Goal: Task Accomplishment & Management: Use online tool/utility

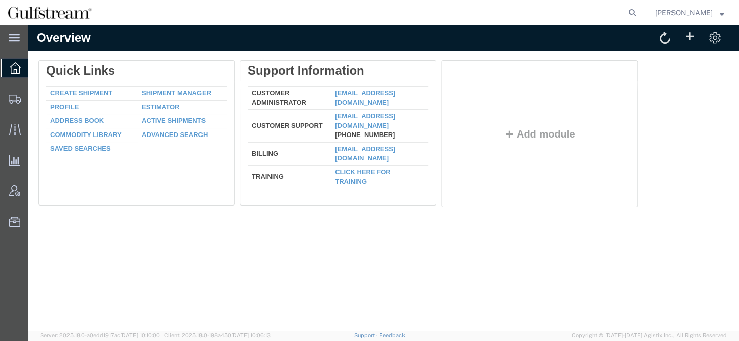
click at [698, 10] on span "[PERSON_NAME]" at bounding box center [683, 12] width 57 height 11
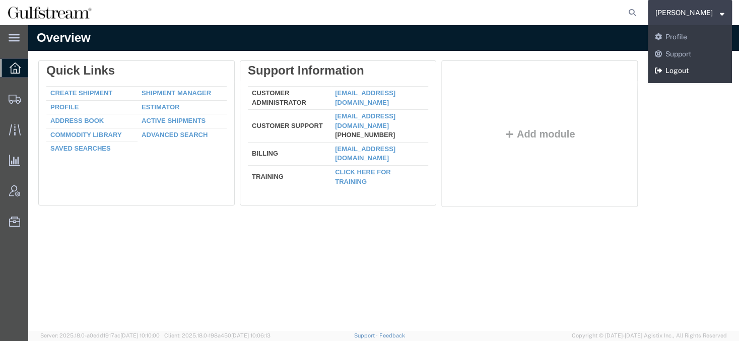
click at [683, 70] on link "Logout" at bounding box center [690, 70] width 84 height 17
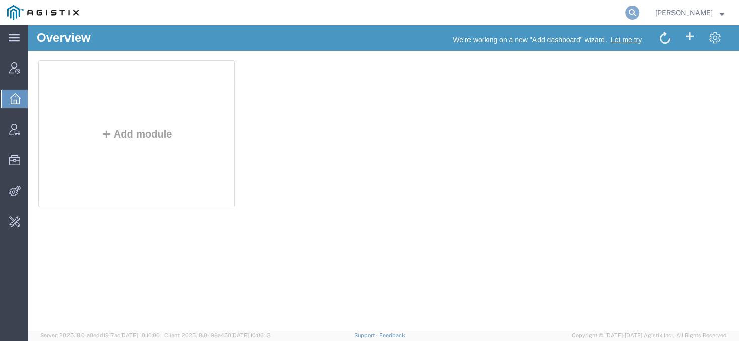
click at [639, 7] on icon at bounding box center [632, 13] width 14 height 14
type input "offline@gd-ots"
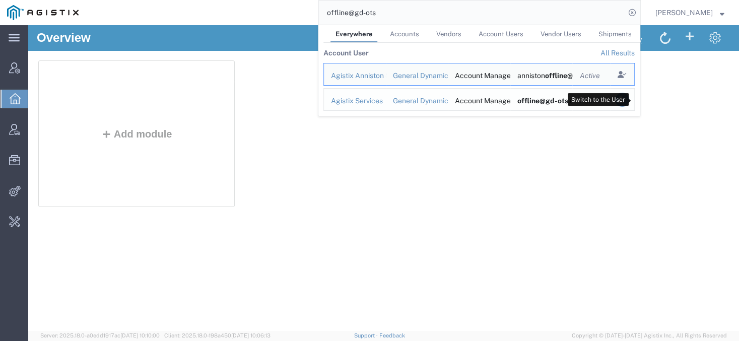
click at [629, 103] on icon "Search Results" at bounding box center [622, 100] width 14 height 14
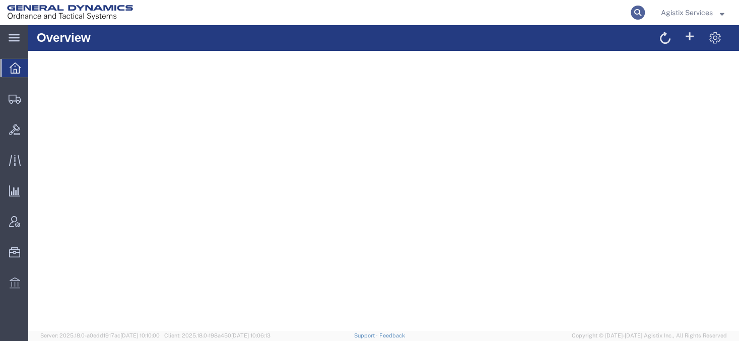
click at [641, 14] on icon at bounding box center [638, 13] width 14 height 14
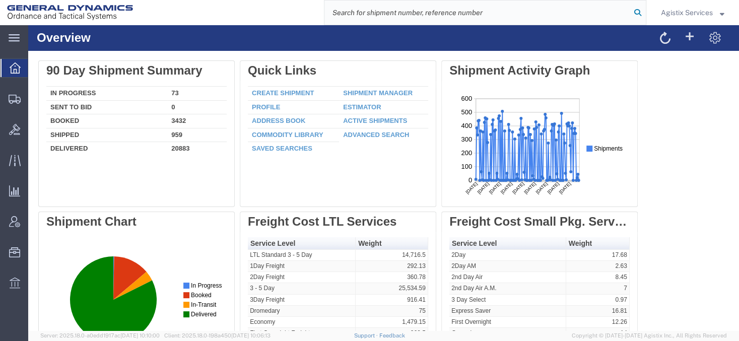
paste input "56646027"
type input "56646027"
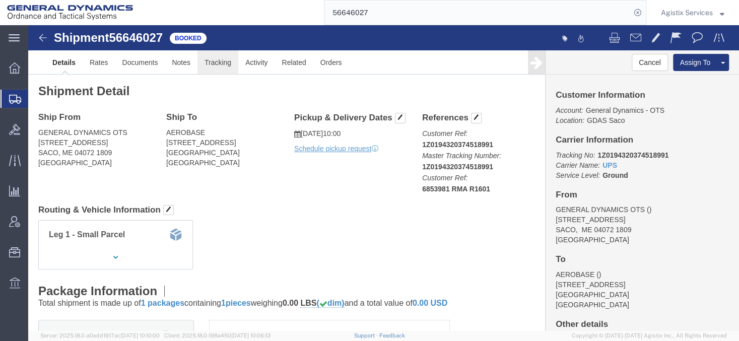
click link "Tracking"
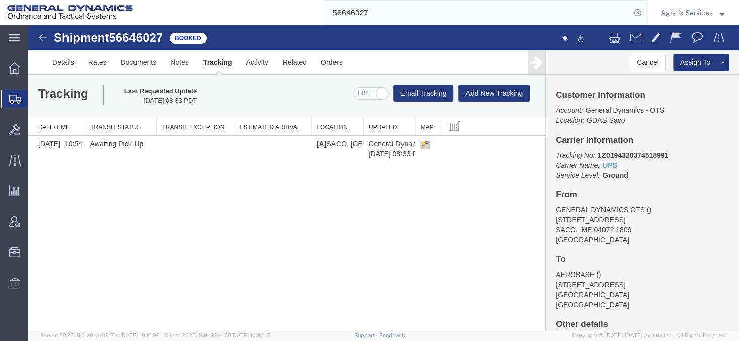
click at [216, 64] on link "Tracking" at bounding box center [217, 62] width 43 height 24
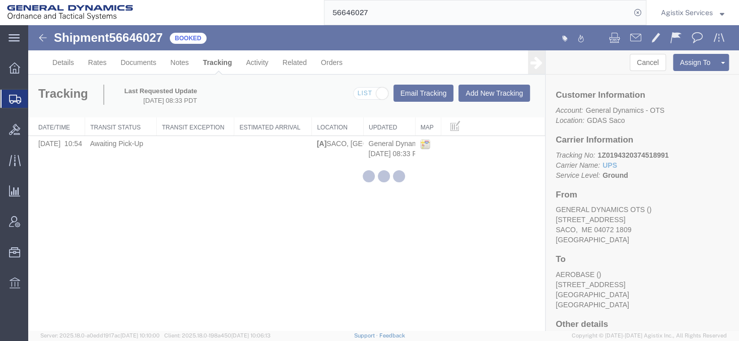
click at [220, 59] on div at bounding box center [383, 177] width 711 height 305
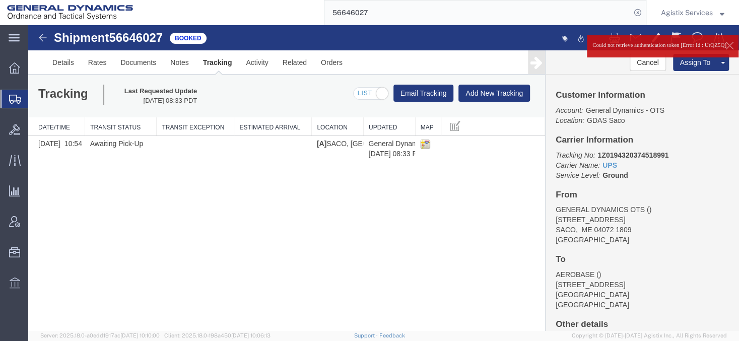
drag, startPoint x: 622, startPoint y: 52, endPoint x: 590, endPoint y: 47, distance: 32.1
click at [590, 47] on div "Could not retrieve authentication token [Error Id : UrQZ5Q]" at bounding box center [663, 46] width 152 height 13
copy p "Could not retrieve authentication token [Error Id : UrQZ5Q]"
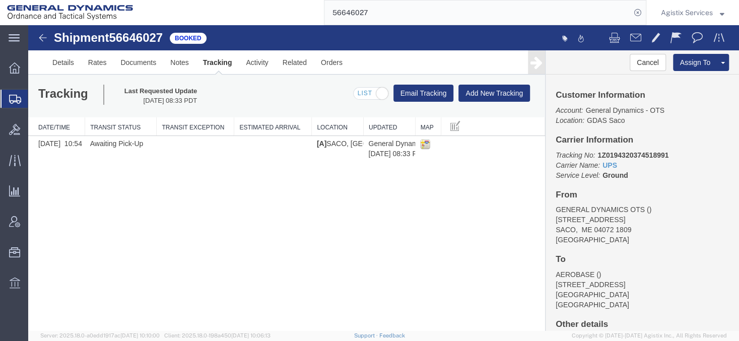
click at [433, 220] on div "Shipment 56646027 1 of 1 Booked Details Rates Documents Notes Tracking Activity…" at bounding box center [383, 178] width 711 height 306
click at [146, 45] on div "Shipment 56646027 1 of 1 Booked" at bounding box center [206, 40] width 355 height 19
copy h1 "56646027"
click at [673, 12] on span "Agistix Services" at bounding box center [687, 12] width 52 height 11
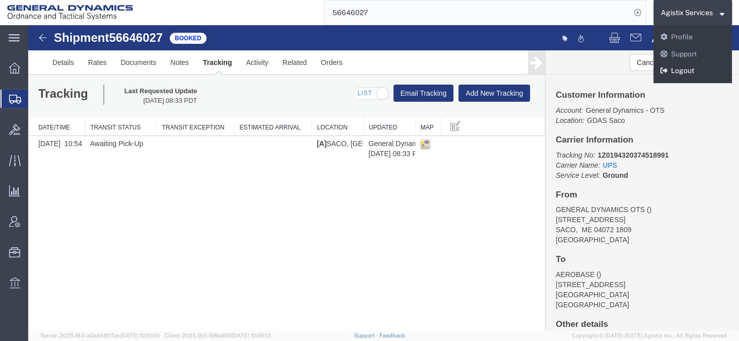
click at [677, 71] on link "Logout" at bounding box center [692, 70] width 79 height 17
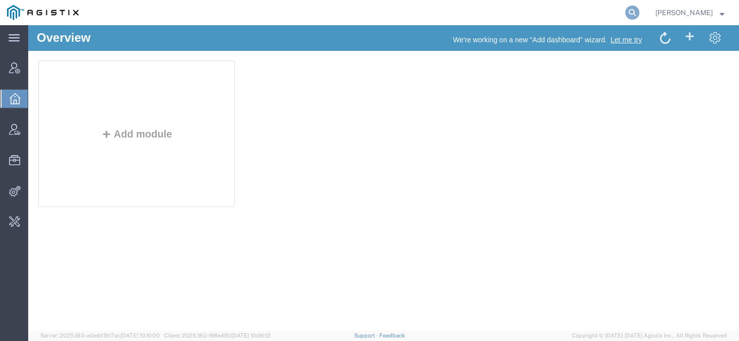
click at [639, 11] on icon at bounding box center [632, 13] width 14 height 14
type input "o"
click at [372, 8] on input "search" at bounding box center [472, 13] width 306 height 24
paste input "56703407"
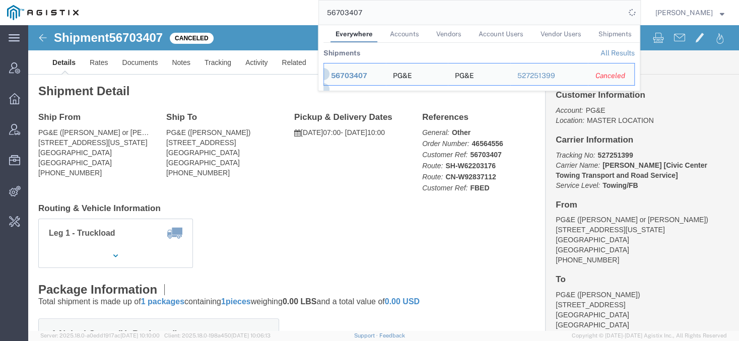
click address "PG&E (Isaiah Hermosillo) 3150 Geneva St Daly City, CA 94014 United States 650-9…"
drag, startPoint x: 409, startPoint y: 21, endPoint x: 277, endPoint y: 4, distance: 133.6
click at [319, 4] on input "56703407" at bounding box center [472, 13] width 306 height 24
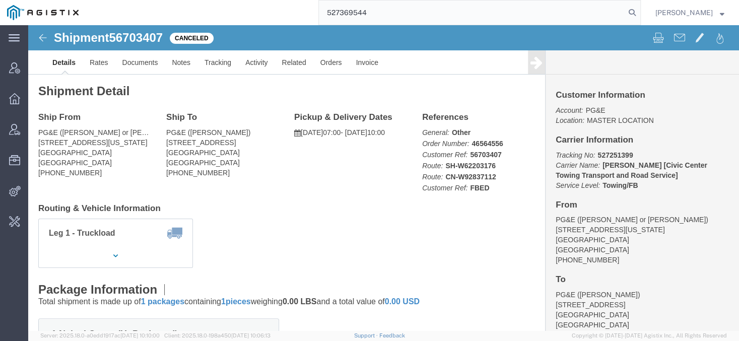
type input "527369544"
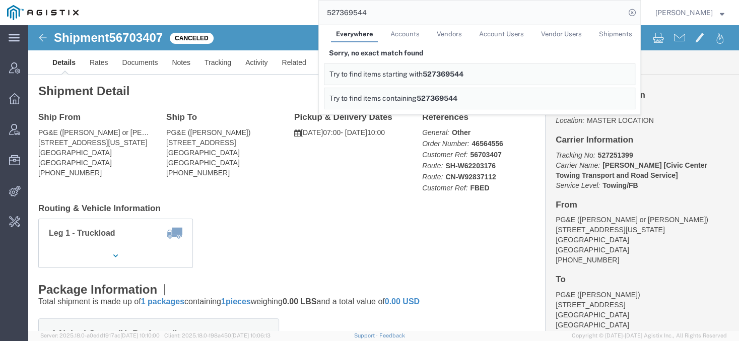
click b "527251399"
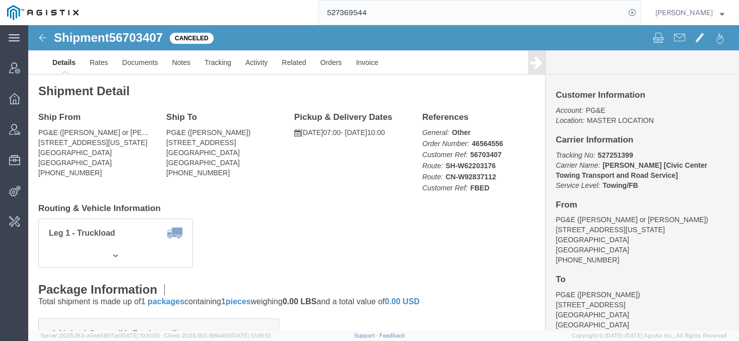
click b "527251399"
click at [0, 0] on span "Change Carrier" at bounding box center [0, 0] width 0 height 0
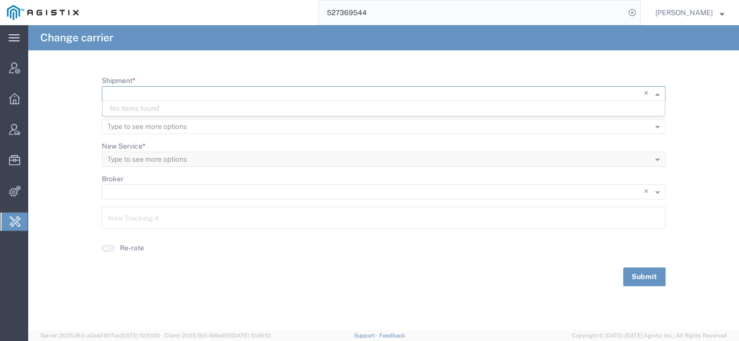
click at [170, 93] on input "Shipment *" at bounding box center [362, 94] width 511 height 14
paste input "56703407"
type input "56703407"
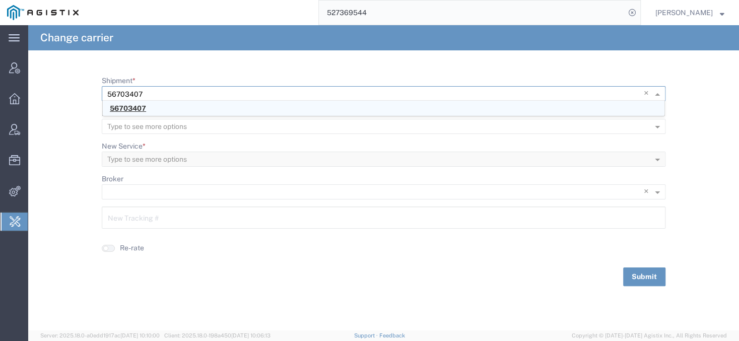
click at [130, 107] on span "56703407" at bounding box center [128, 108] width 36 height 8
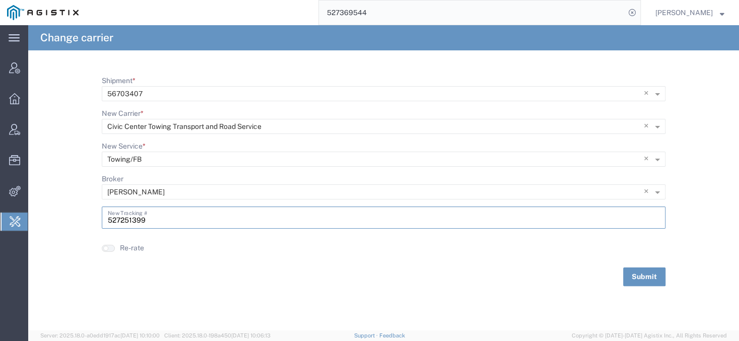
drag, startPoint x: 163, startPoint y: 225, endPoint x: 52, endPoint y: 193, distance: 115.7
click at [108, 208] on input "527251399" at bounding box center [384, 217] width 552 height 18
paste input "369544"
type input "527369544"
click at [632, 269] on button "Submit" at bounding box center [644, 276] width 42 height 19
